Goal: Information Seeking & Learning: Learn about a topic

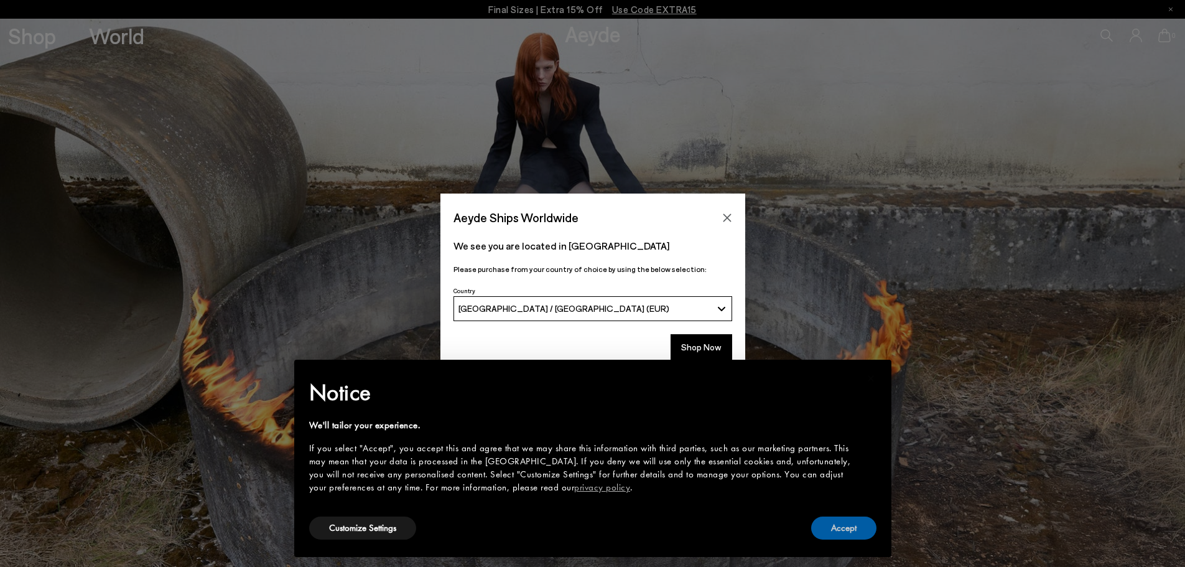
drag, startPoint x: 845, startPoint y: 528, endPoint x: 837, endPoint y: 513, distance: 17.0
click at [845, 528] on button "Accept" at bounding box center [843, 528] width 65 height 23
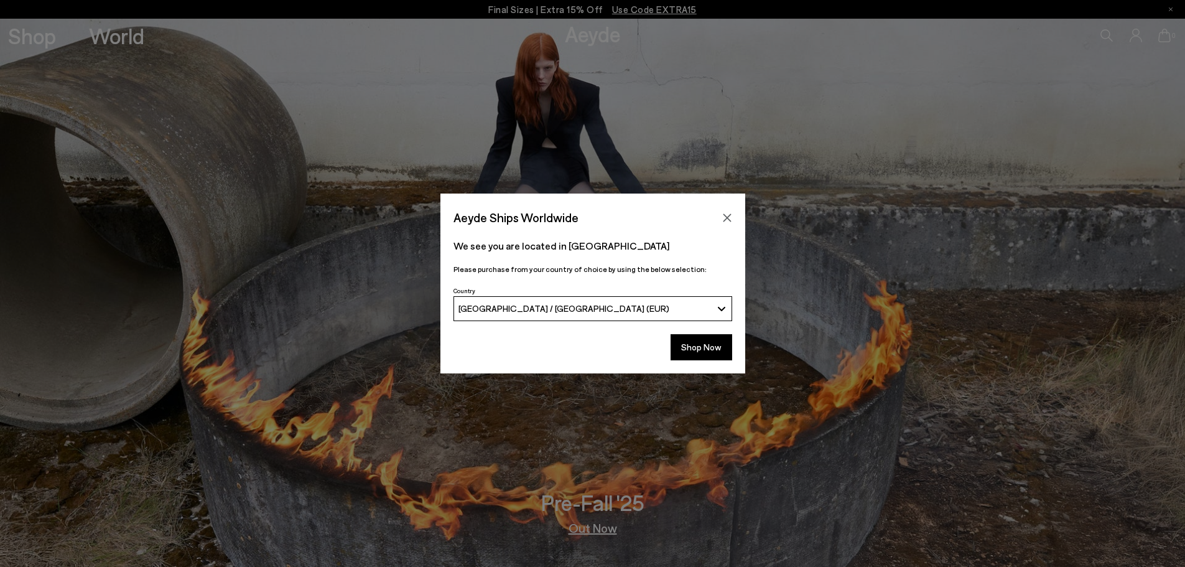
click at [718, 219] on button "Close" at bounding box center [727, 217] width 19 height 19
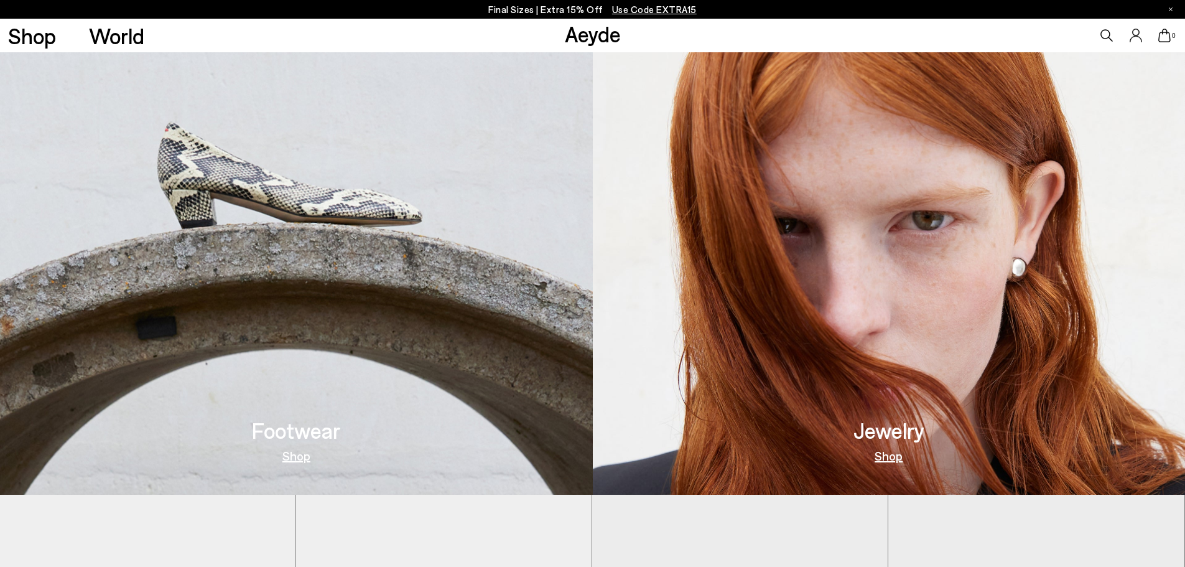
scroll to position [622, 0]
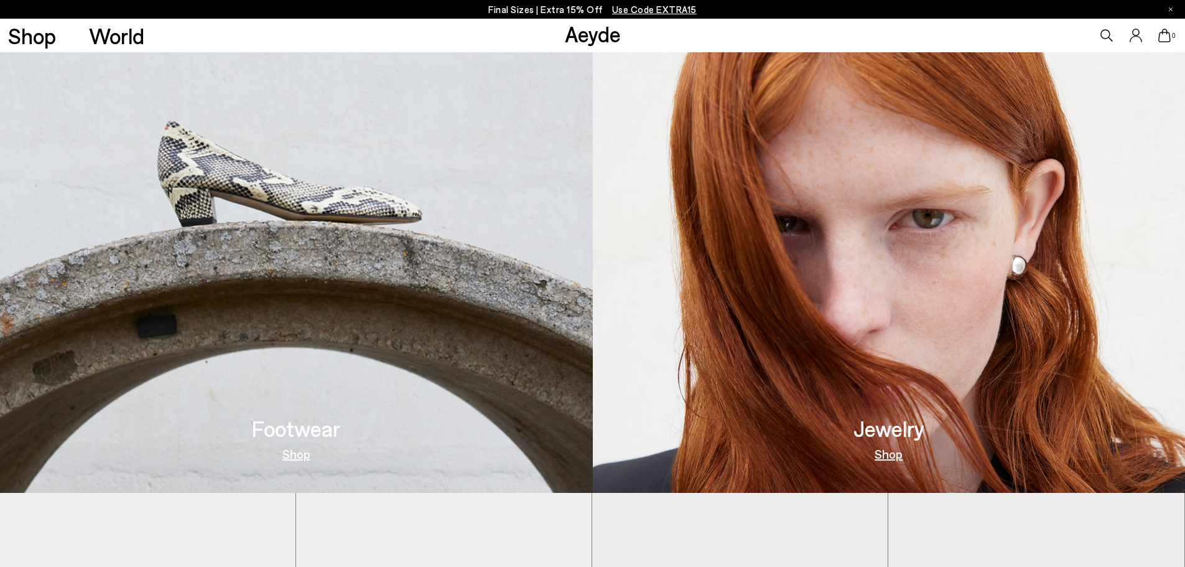
click at [304, 428] on h3 "Footwear" at bounding box center [296, 429] width 88 height 22
click at [297, 454] on link "Shop" at bounding box center [297, 453] width 28 height 12
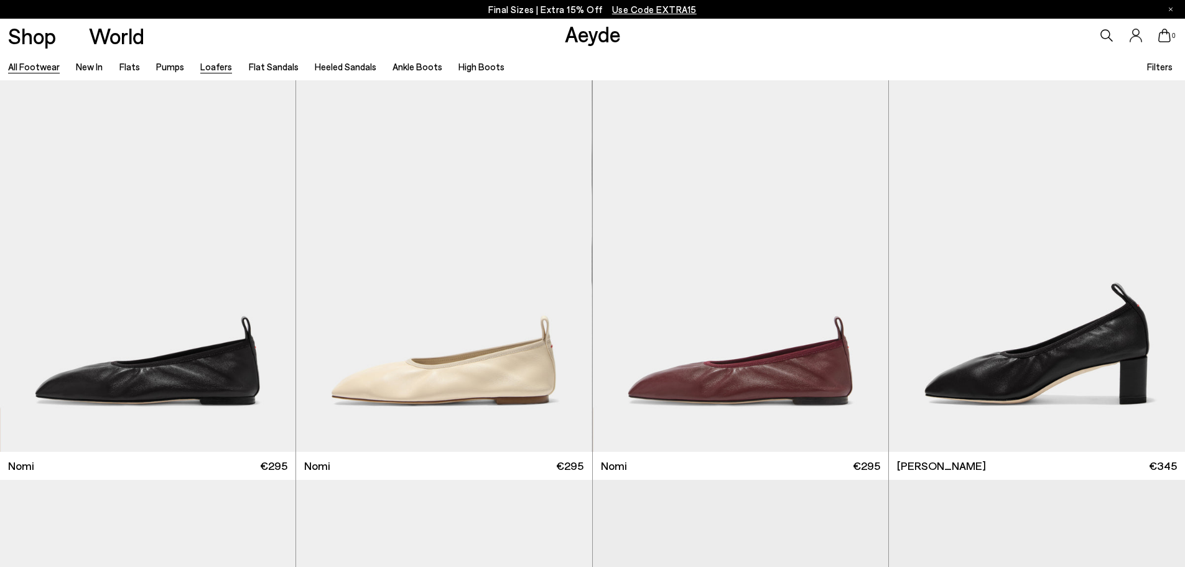
click at [206, 63] on link "Loafers" at bounding box center [216, 66] width 32 height 11
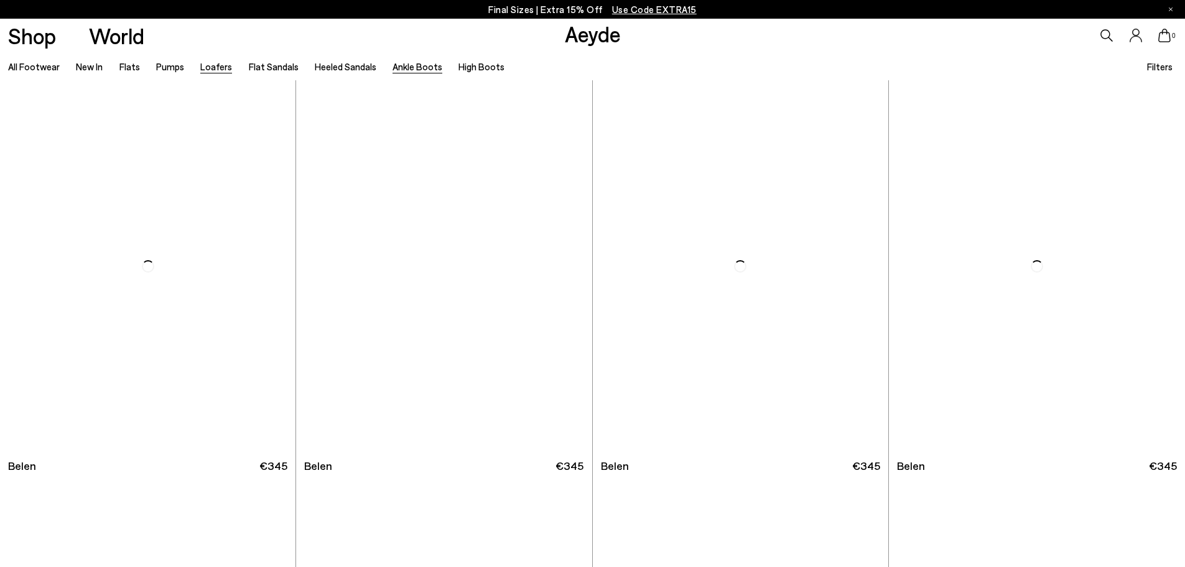
click at [418, 65] on link "Ankle Boots" at bounding box center [418, 66] width 50 height 11
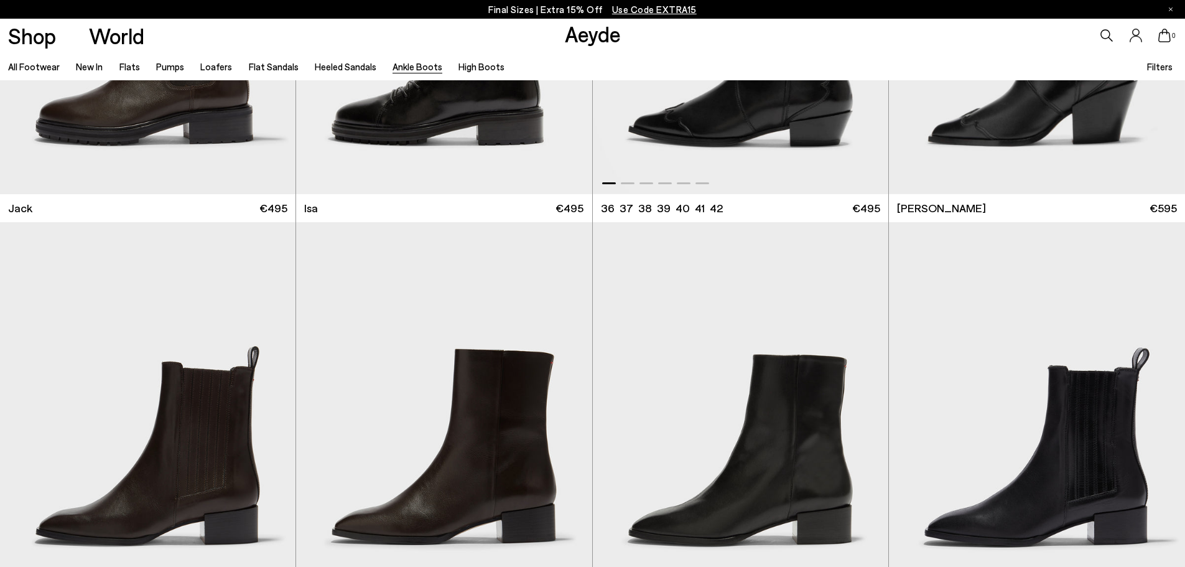
scroll to position [3485, 0]
